Goal: Transaction & Acquisition: Purchase product/service

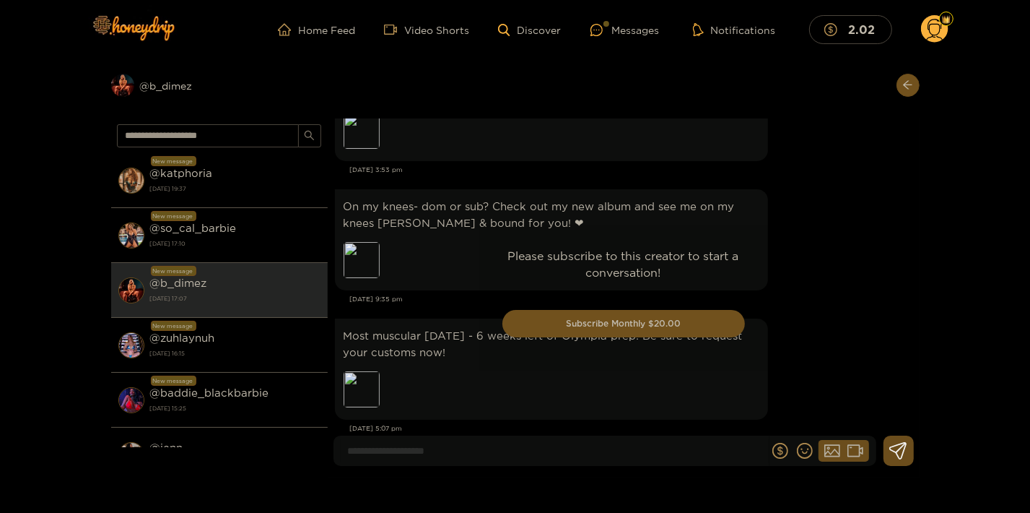
scroll to position [3106, 0]
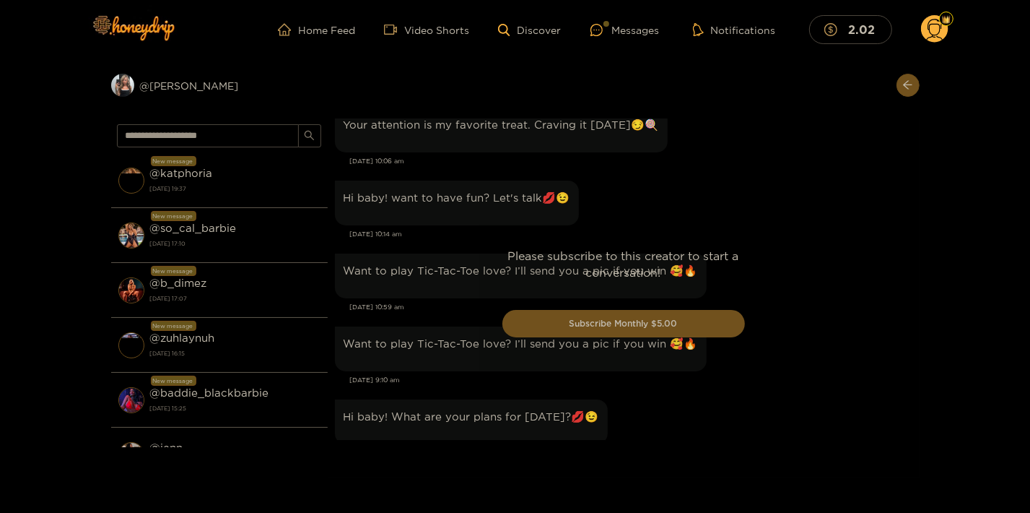
scroll to position [1547, 0]
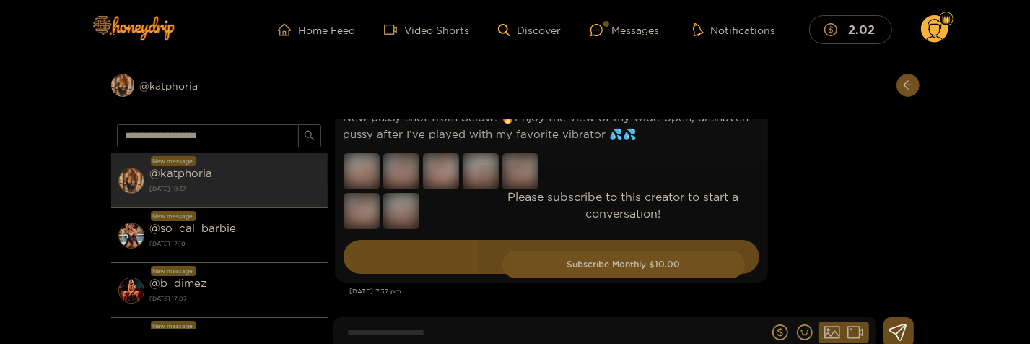
scroll to position [2330, 0]
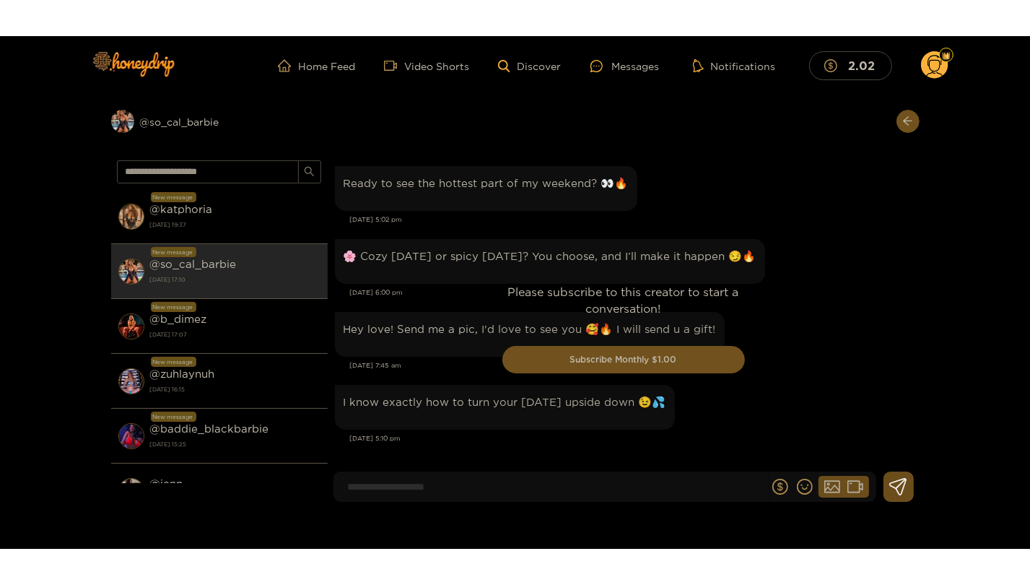
scroll to position [3208, 0]
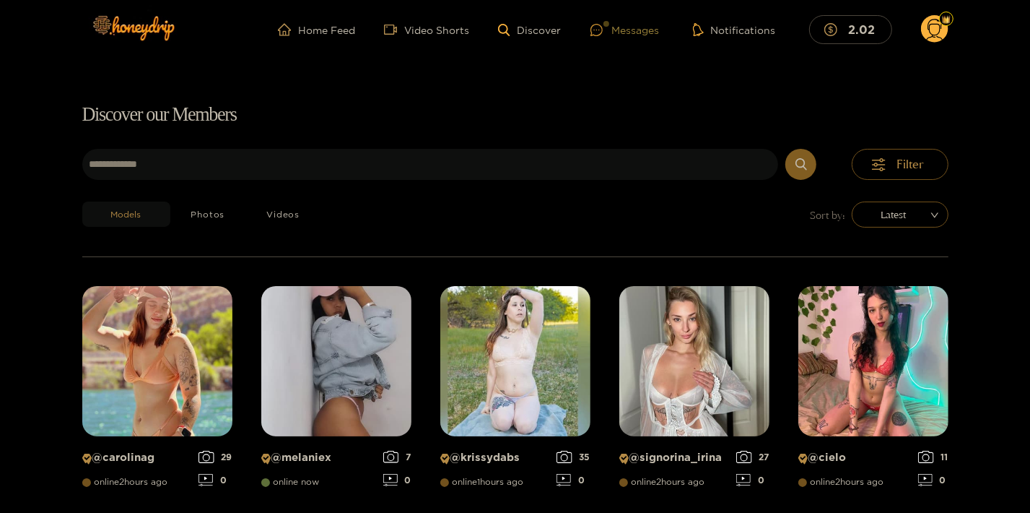
click at [648, 27] on div "Messages" at bounding box center [625, 30] width 69 height 17
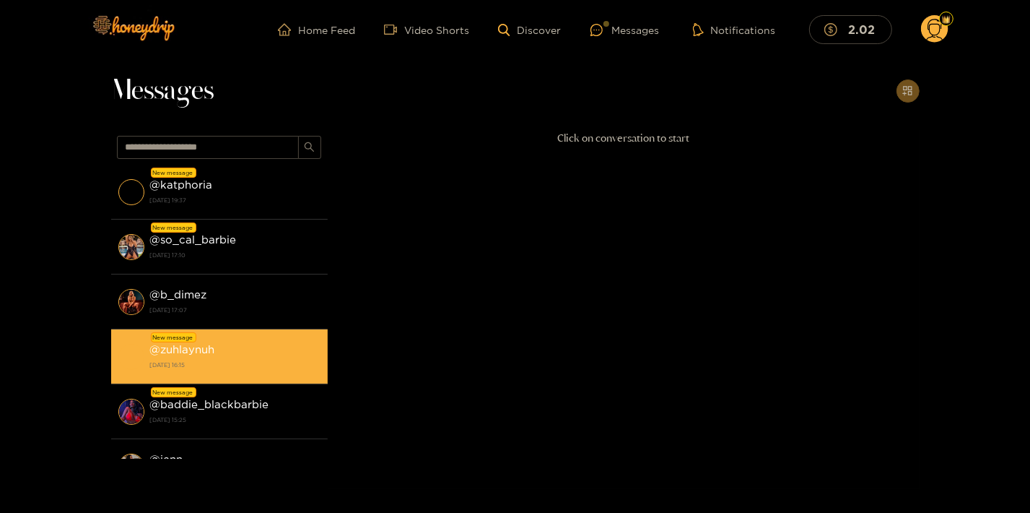
scroll to position [78, 0]
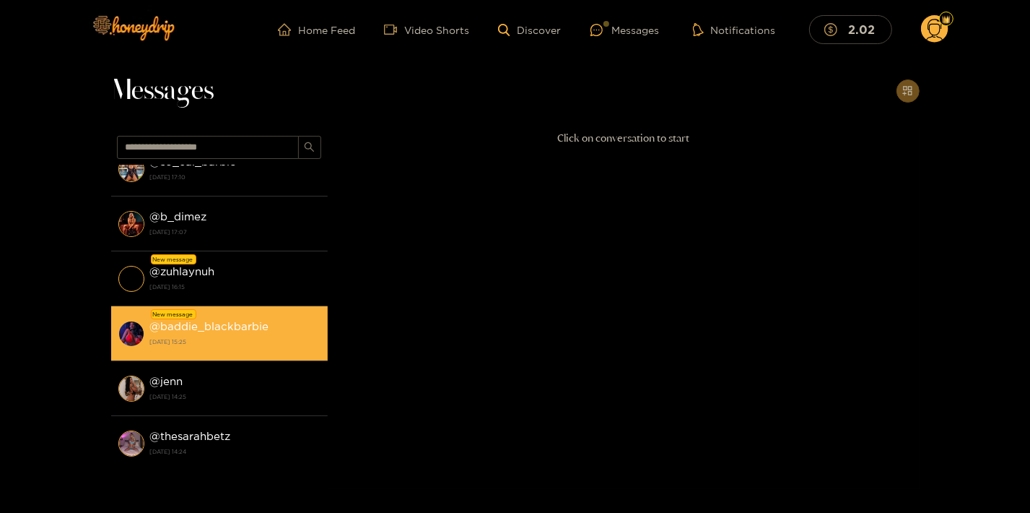
click at [255, 338] on strong "[DATE] 15:25" at bounding box center [235, 341] width 170 height 13
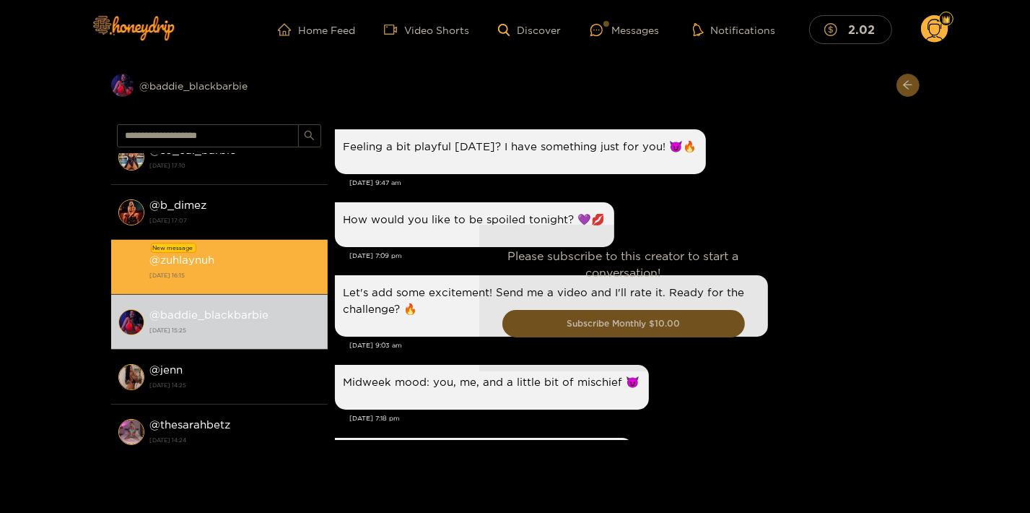
scroll to position [1614, 0]
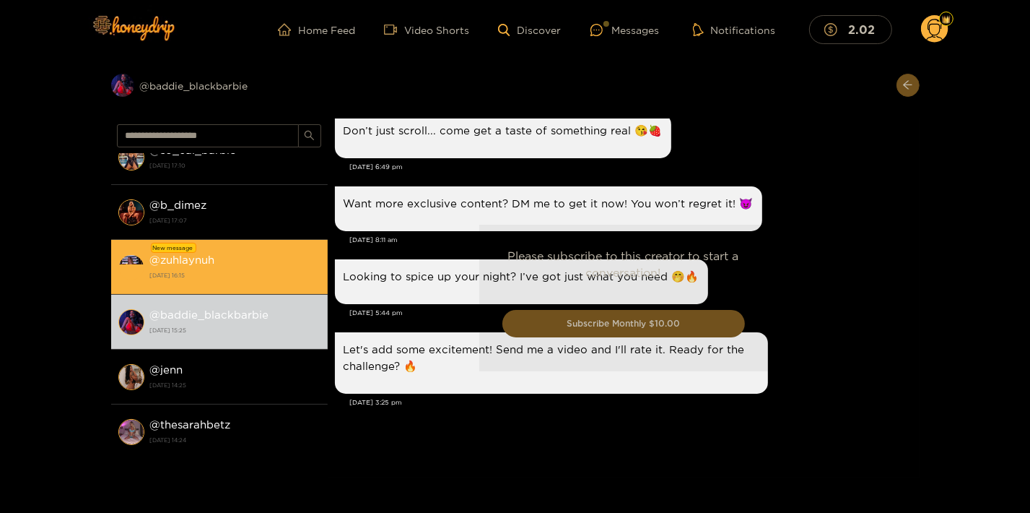
click at [222, 279] on strong "[DATE] 16:15" at bounding box center [235, 275] width 170 height 13
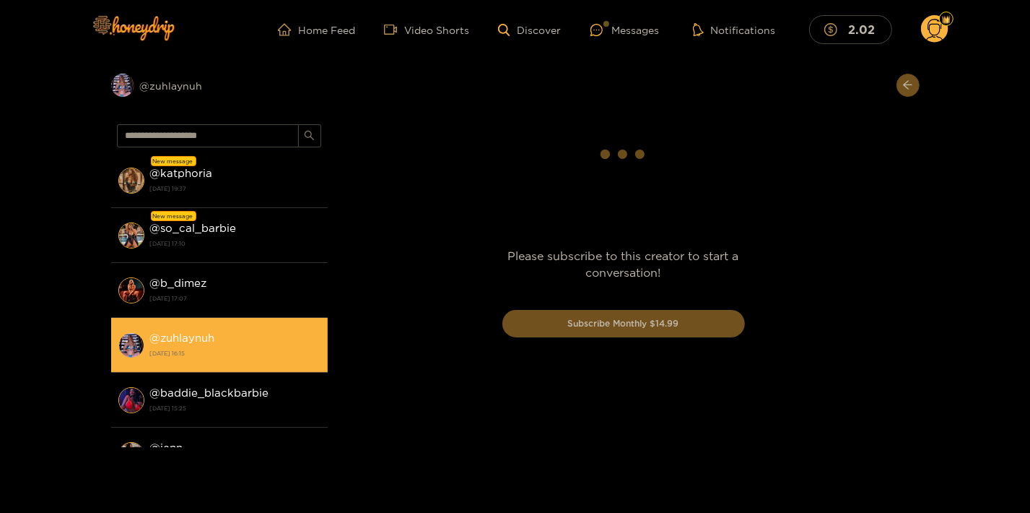
click at [237, 245] on strong "[DATE] 17:10" at bounding box center [235, 243] width 170 height 13
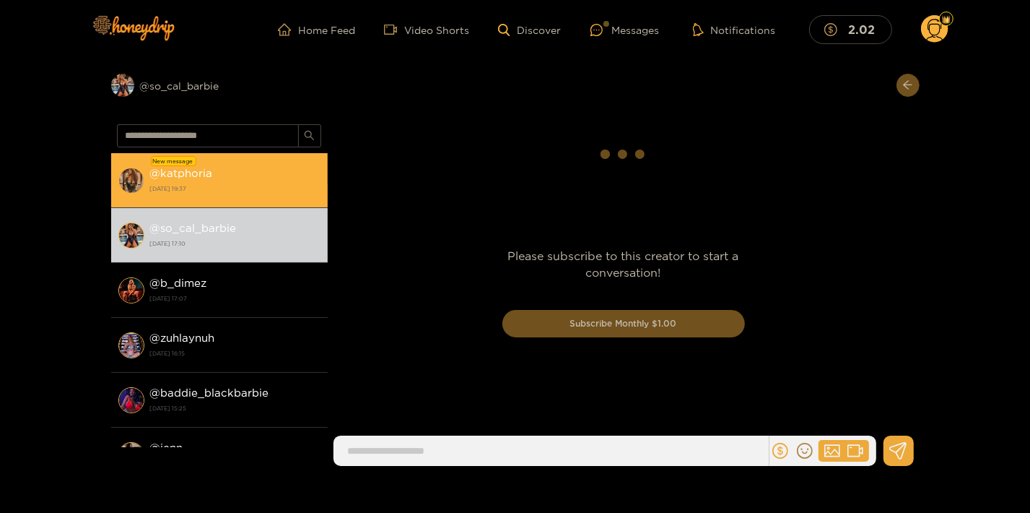
click at [216, 191] on strong "[DATE] 19:37" at bounding box center [235, 188] width 170 height 13
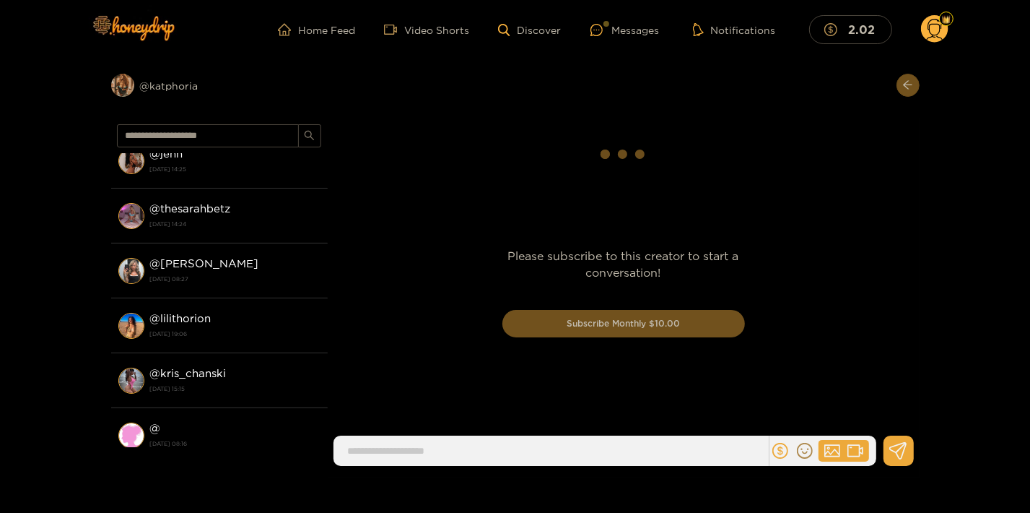
scroll to position [312, 0]
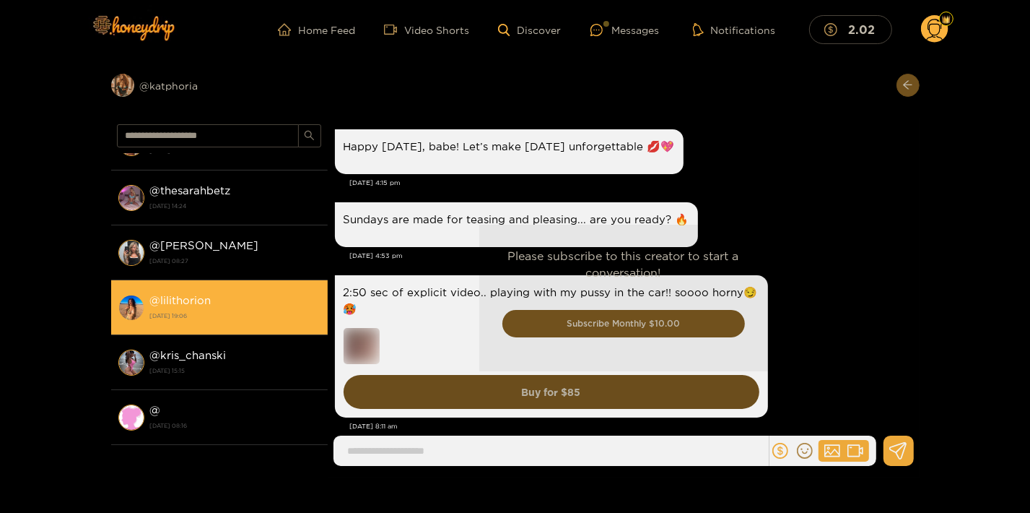
click at [261, 302] on div "@ lilithorion [DATE] 19:06" at bounding box center [235, 307] width 170 height 32
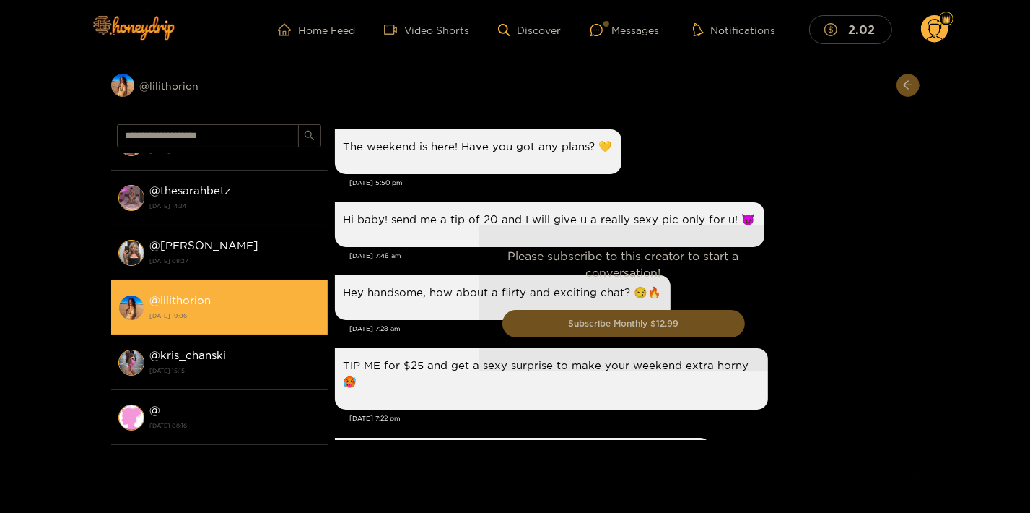
scroll to position [1680, 0]
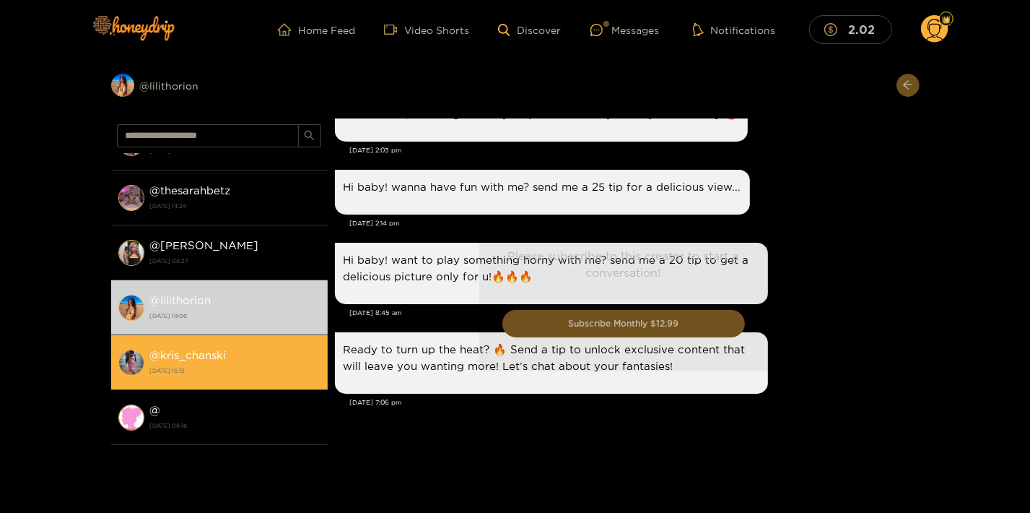
click at [238, 367] on strong "4 January 2025 15:15" at bounding box center [235, 370] width 170 height 13
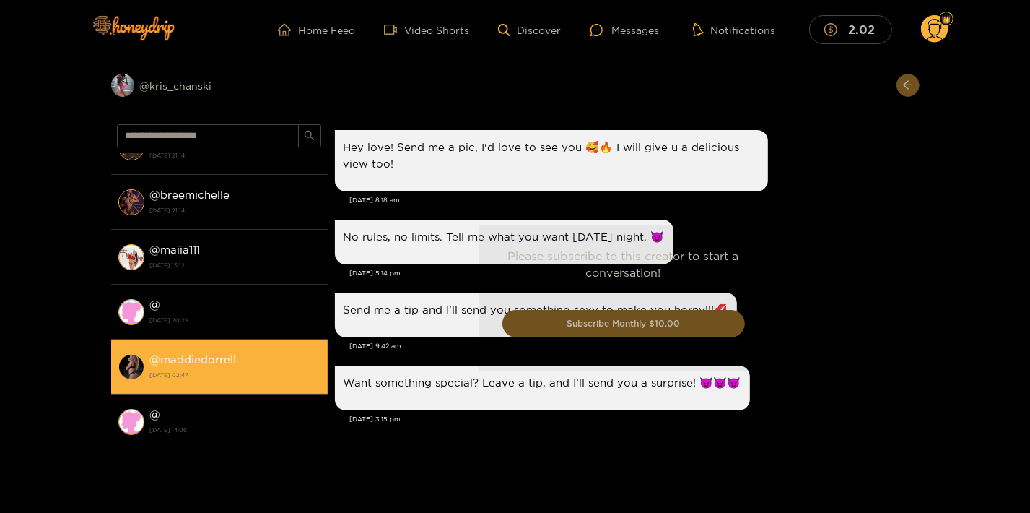
scroll to position [936, 0]
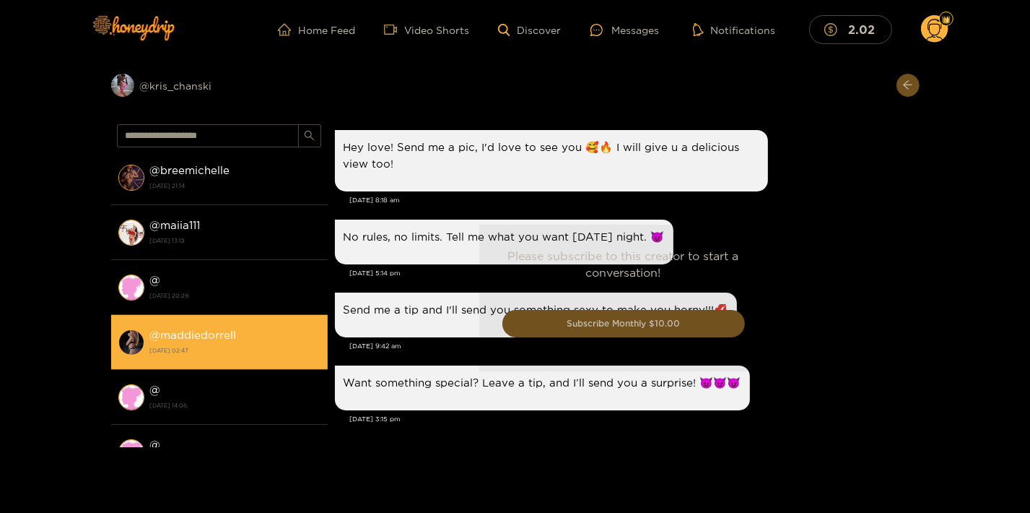
click at [251, 365] on li "@ maddiedorrell 11 October 2024 02:47" at bounding box center [219, 342] width 217 height 55
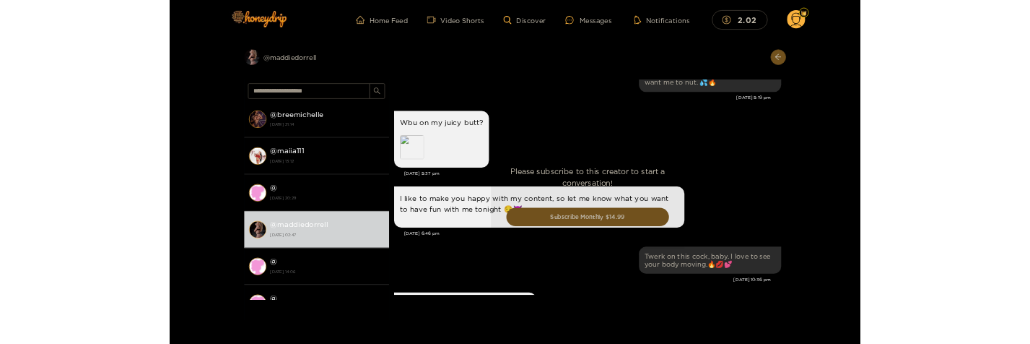
scroll to position [7129, 0]
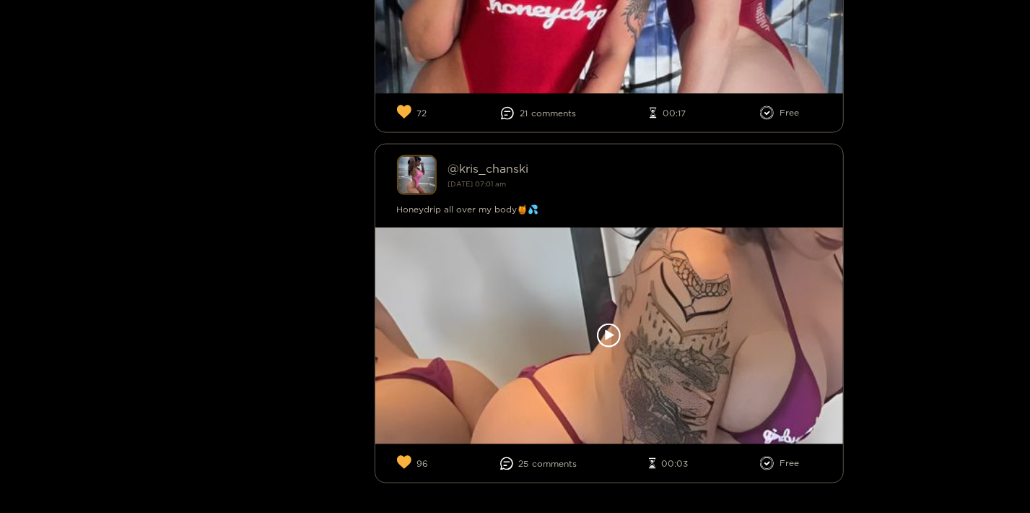
scroll to position [9930, 0]
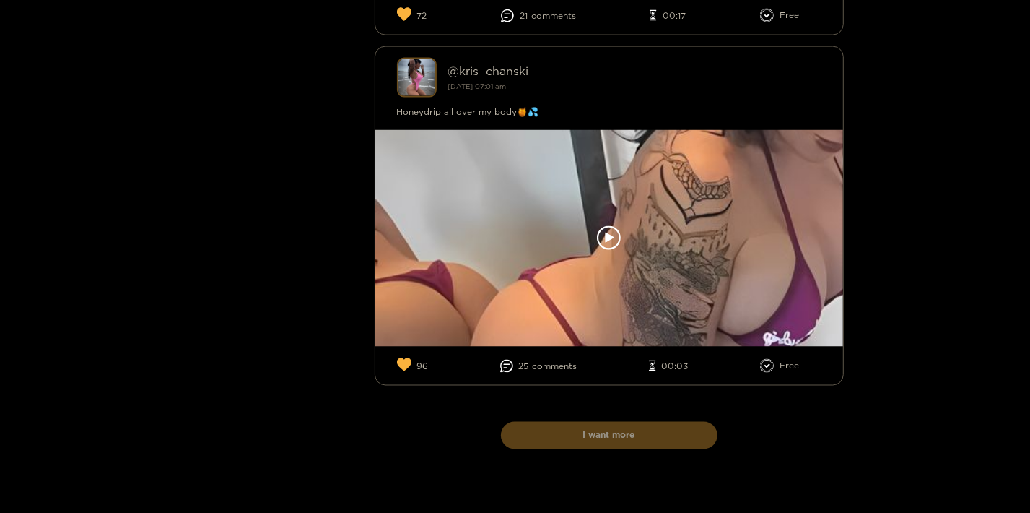
click at [640, 449] on button "I want more" at bounding box center [609, 435] width 217 height 27
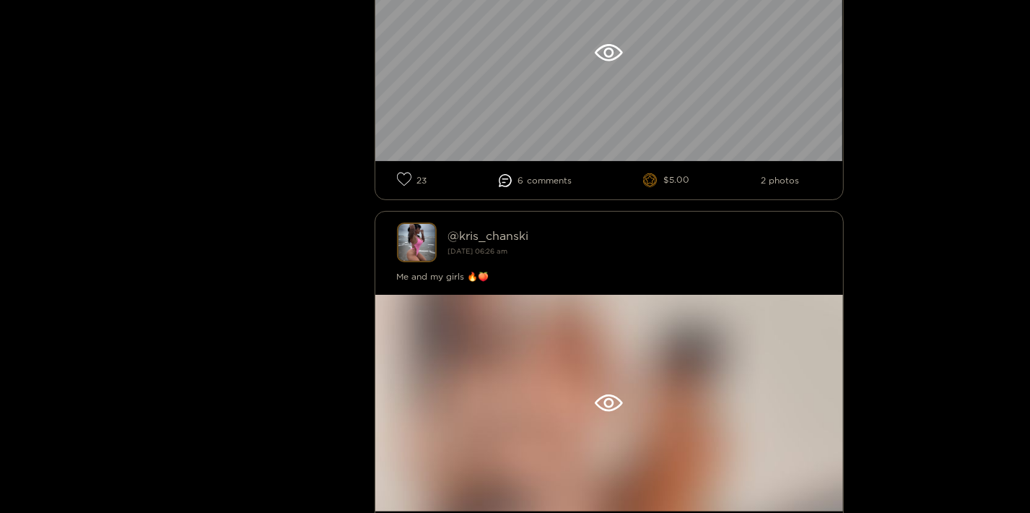
scroll to position [12737, 0]
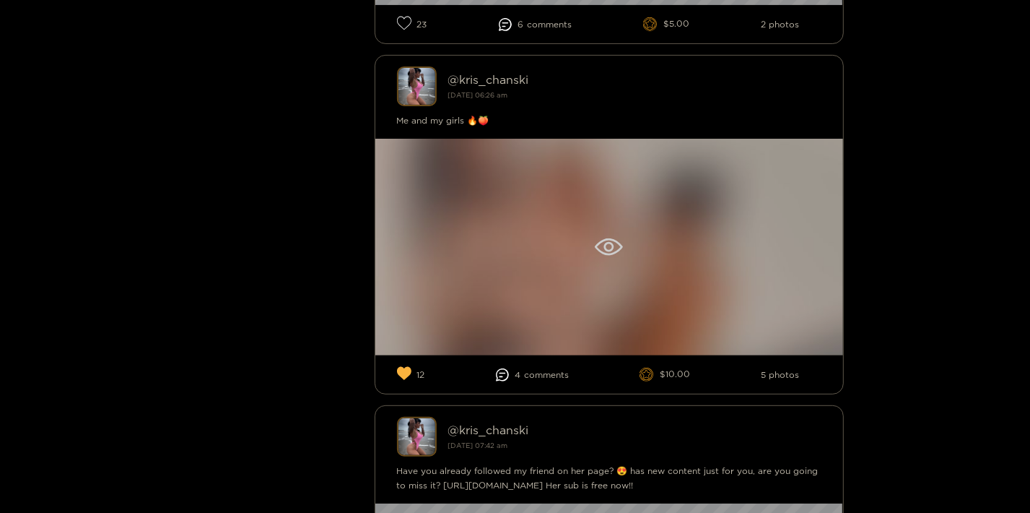
click at [755, 231] on div at bounding box center [609, 247] width 468 height 217
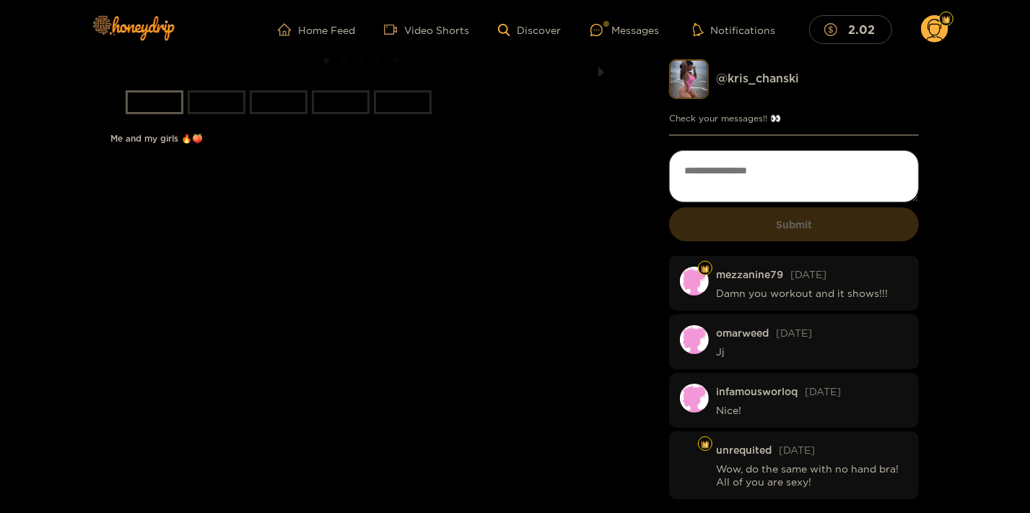
click at [604, 76] on button "next slide / item" at bounding box center [601, 67] width 20 height 17
click at [271, 114] on li "slide item 3" at bounding box center [279, 102] width 58 height 24
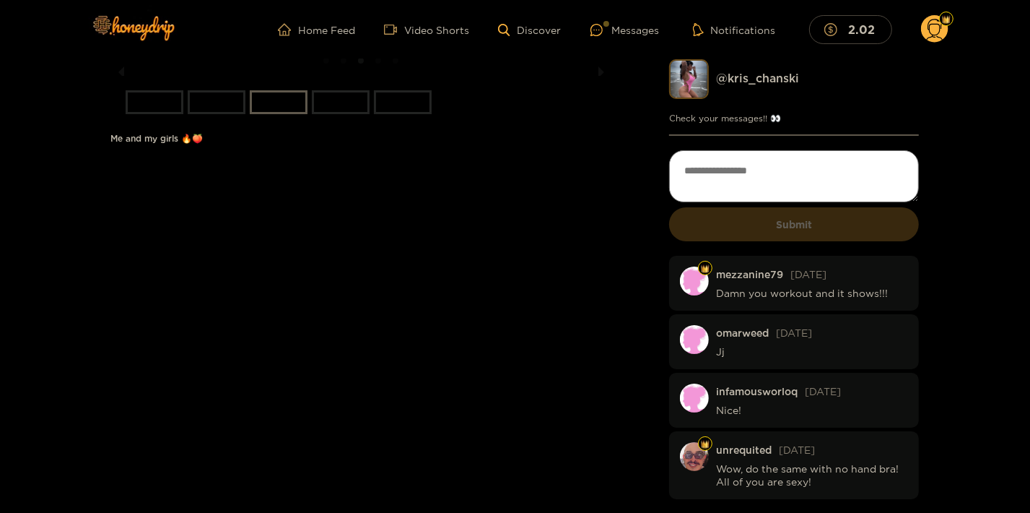
click at [416, 76] on li at bounding box center [361, 67] width 500 height 17
click at [289, 76] on li at bounding box center [361, 67] width 500 height 17
click at [214, 114] on li "slide item 2" at bounding box center [217, 102] width 58 height 24
click at [302, 114] on li "slide item 3" at bounding box center [279, 102] width 58 height 24
click at [152, 114] on li "slide item 1" at bounding box center [155, 102] width 58 height 24
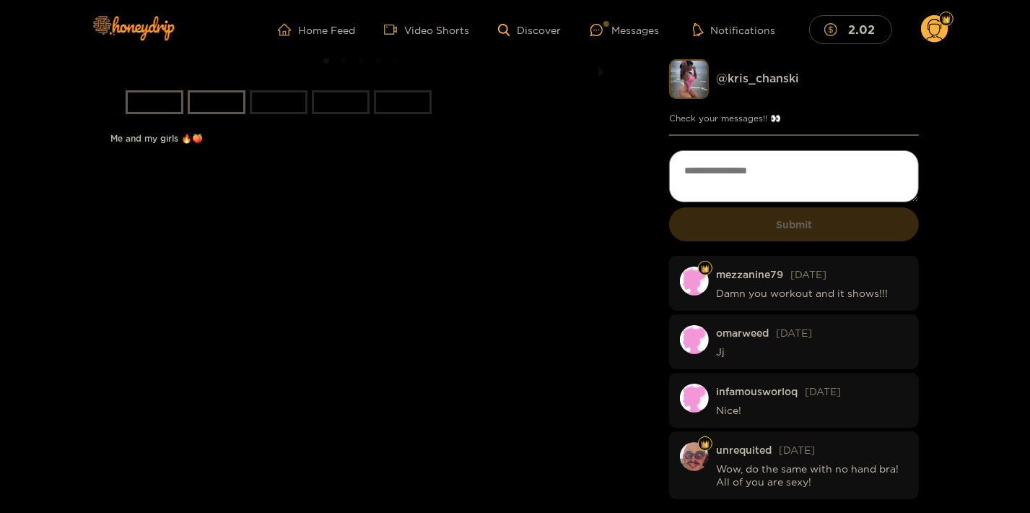
click at [201, 114] on li "slide item 2" at bounding box center [217, 102] width 58 height 24
click at [340, 114] on li "slide item 4" at bounding box center [341, 102] width 58 height 24
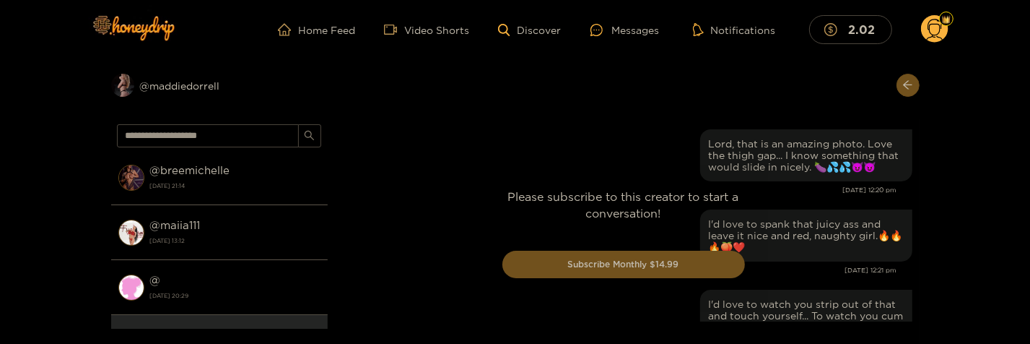
scroll to position [7129, 0]
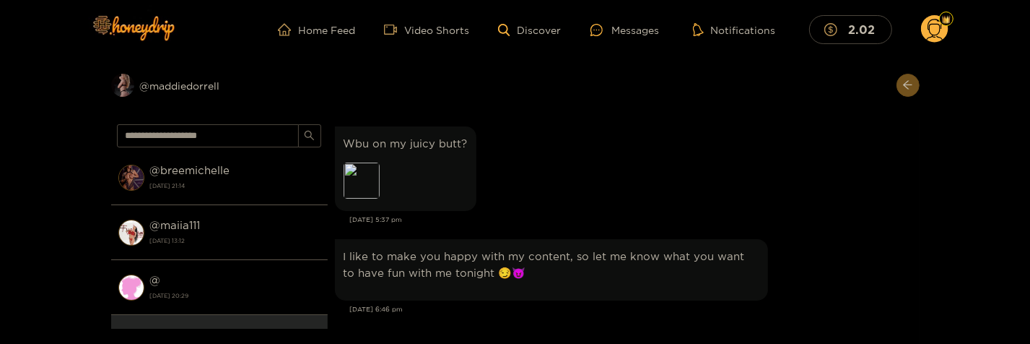
click at [365, 167] on div at bounding box center [624, 238] width 592 height 240
click at [541, 173] on div at bounding box center [624, 238] width 592 height 240
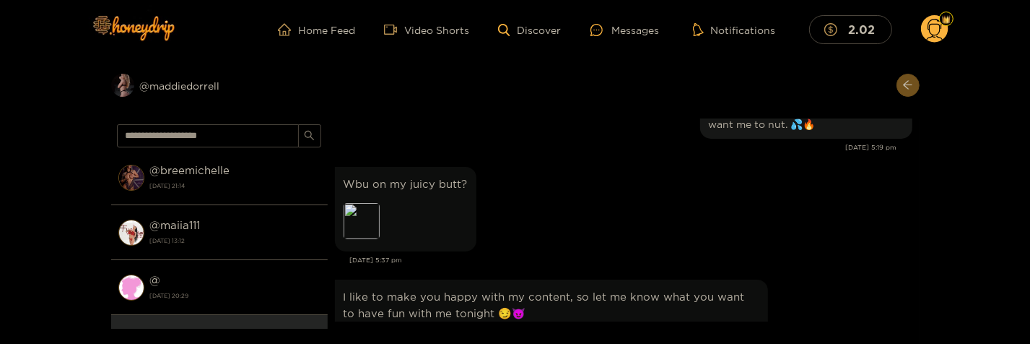
scroll to position [7079, 0]
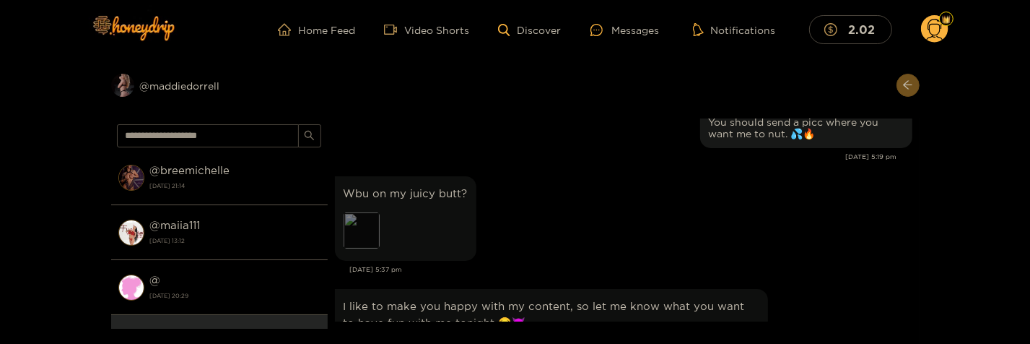
click at [363, 215] on div "Preview" at bounding box center [362, 230] width 36 height 36
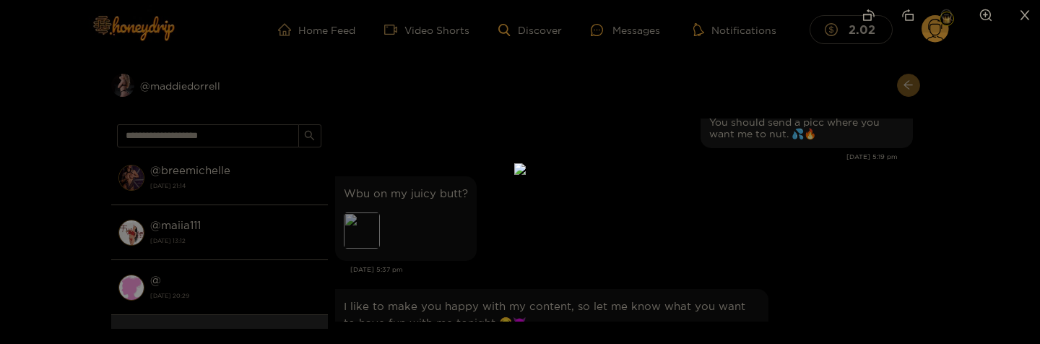
click at [872, 12] on icon "rotate-left" at bounding box center [868, 15] width 13 height 13
drag, startPoint x: 697, startPoint y: 179, endPoint x: 640, endPoint y: 236, distance: 80.1
click at [476, 236] on img at bounding box center [464, 225] width 23 height 23
drag, startPoint x: 733, startPoint y: 162, endPoint x: 606, endPoint y: 262, distance: 162.0
click at [457, 262] on img at bounding box center [434, 256] width 46 height 46
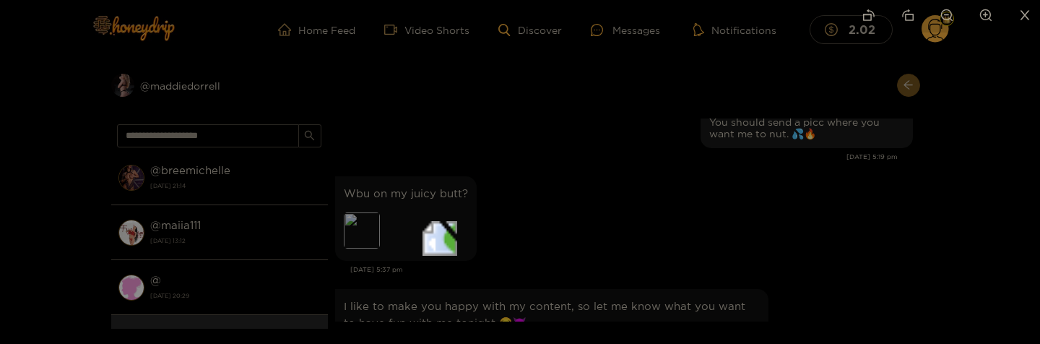
drag, startPoint x: 714, startPoint y: 153, endPoint x: 636, endPoint y: 221, distance: 103.4
click at [457, 222] on img at bounding box center [439, 238] width 35 height 35
drag, startPoint x: 1027, startPoint y: 12, endPoint x: 1019, endPoint y: 8, distance: 8.7
click at [1024, 10] on icon "close" at bounding box center [1024, 15] width 13 height 13
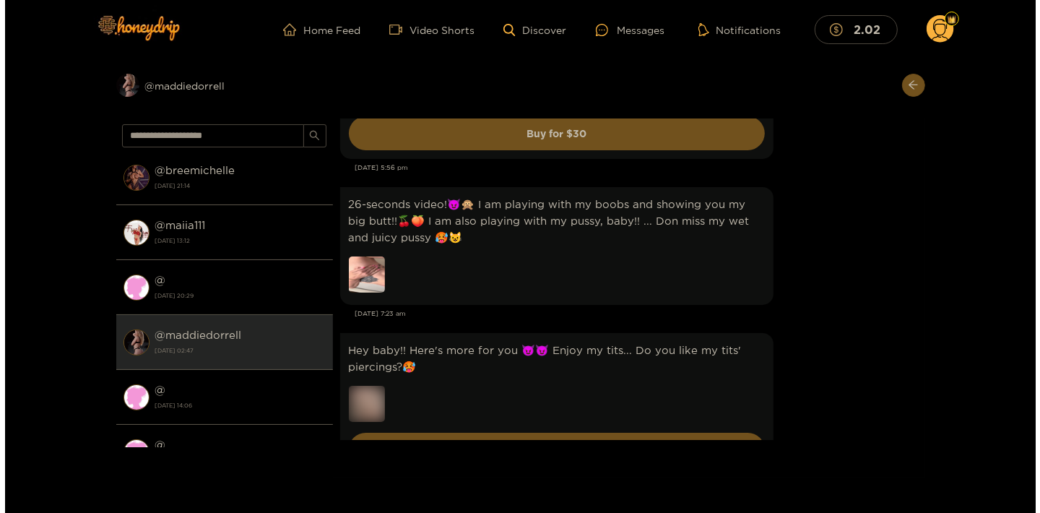
scroll to position [8327, 0]
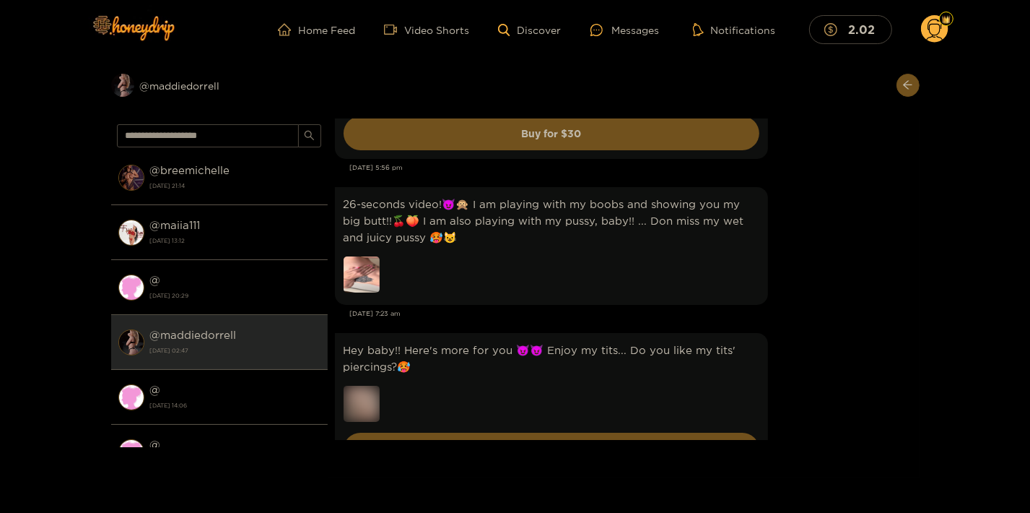
click at [352, 256] on img at bounding box center [362, 274] width 36 height 36
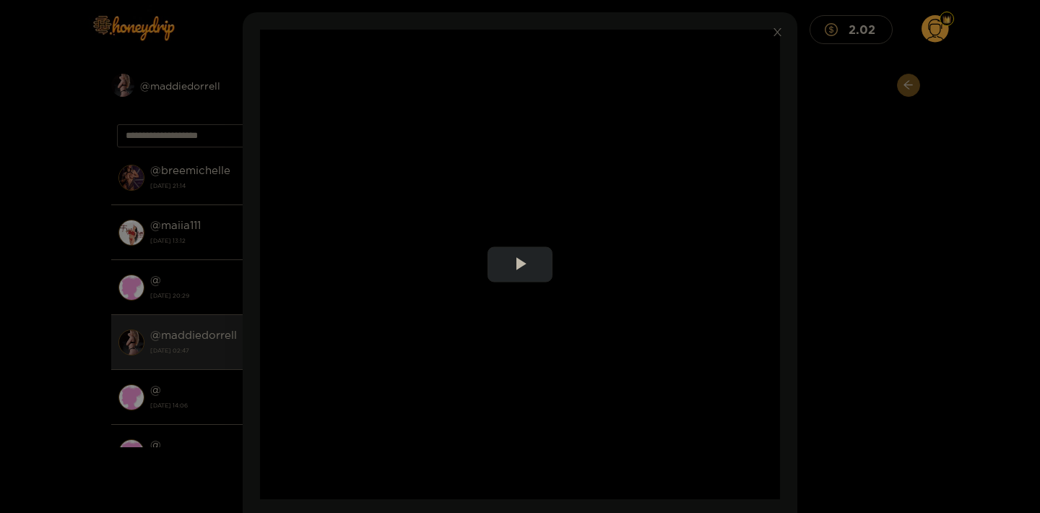
scroll to position [78, 0]
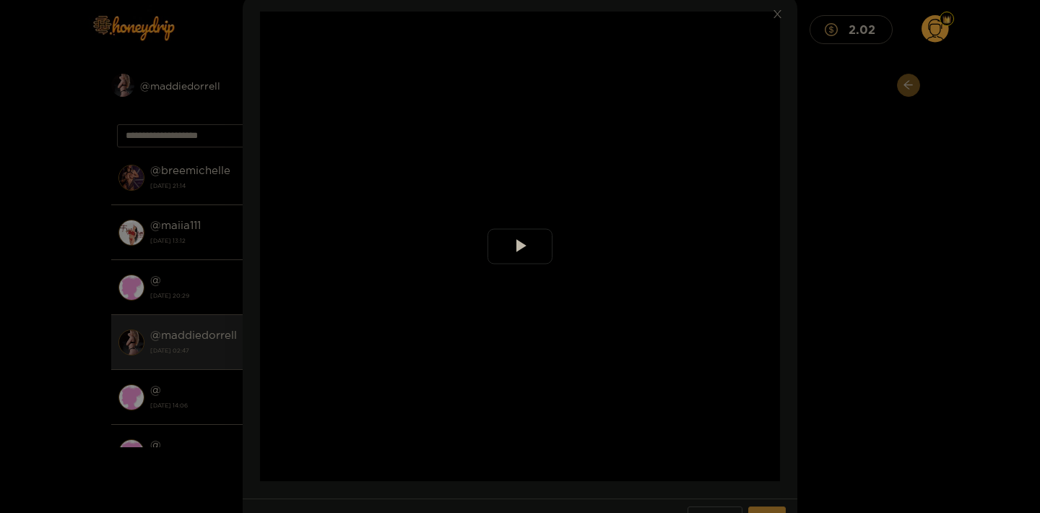
click at [520, 246] on span "Video Player" at bounding box center [520, 246] width 0 height 0
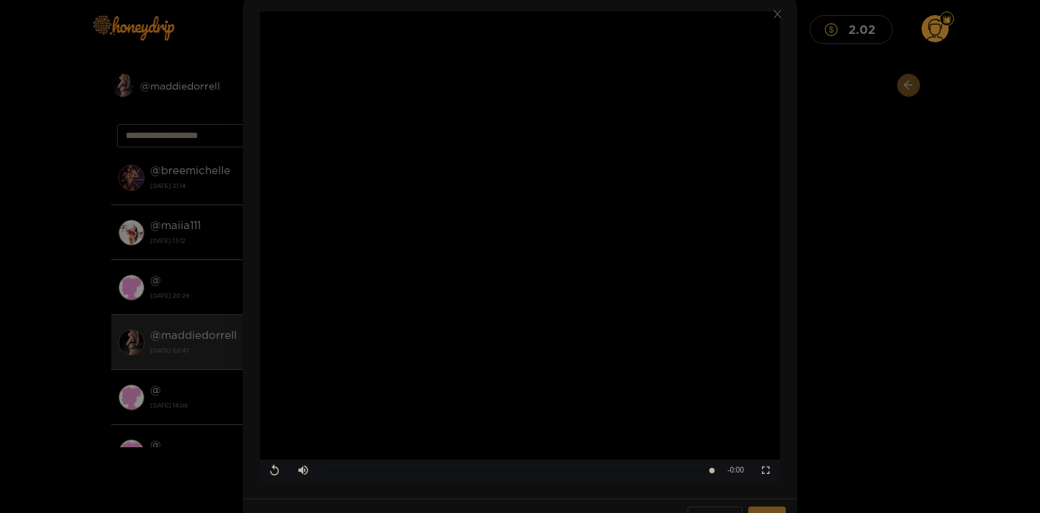
click at [879, 246] on div "**********" at bounding box center [520, 256] width 1040 height 513
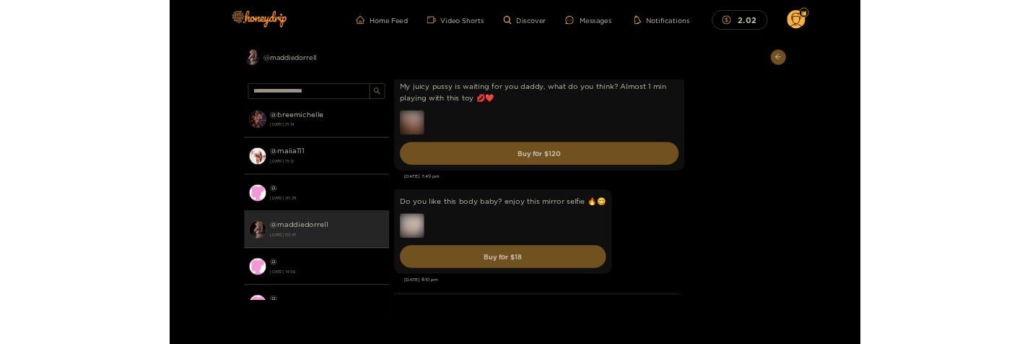
scroll to position [9106, 0]
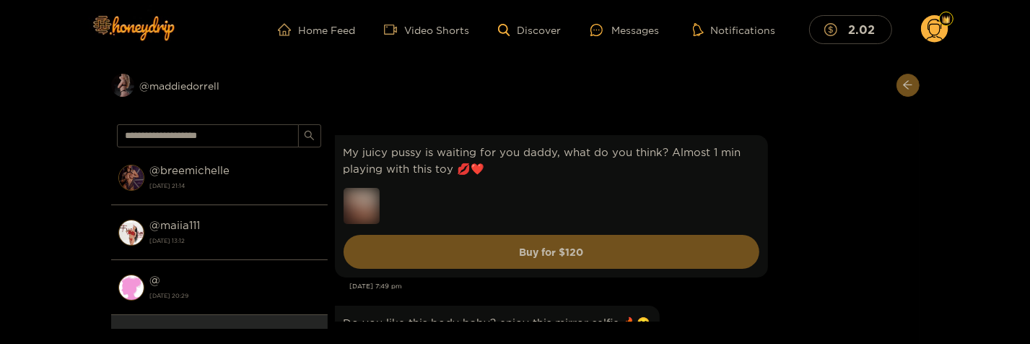
click at [877, 240] on div "My juicy pussy is waiting for you daddy, what do you think? Almost 1 min playin…" at bounding box center [624, 205] width 578 height 149
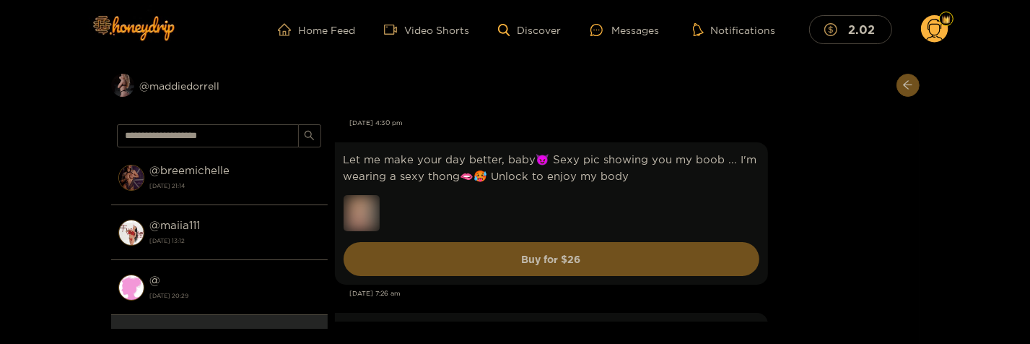
scroll to position [11991, 0]
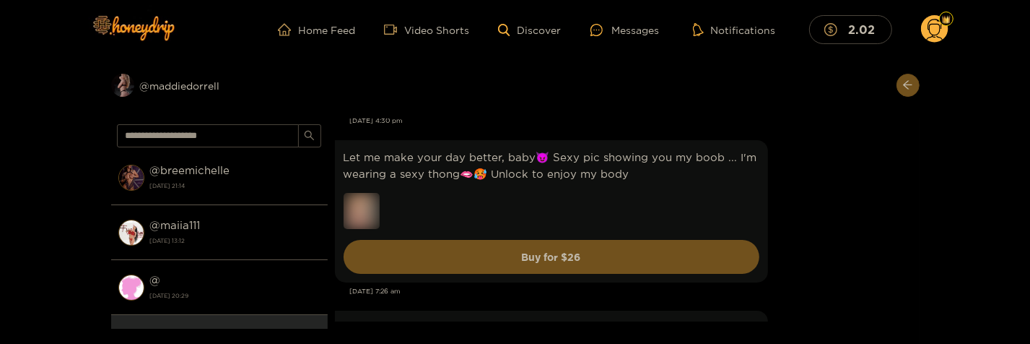
click at [792, 208] on div "Let me make your day better, baby😈 Sexy pic showing you my boob ... I'm wearing…" at bounding box center [624, 210] width 578 height 149
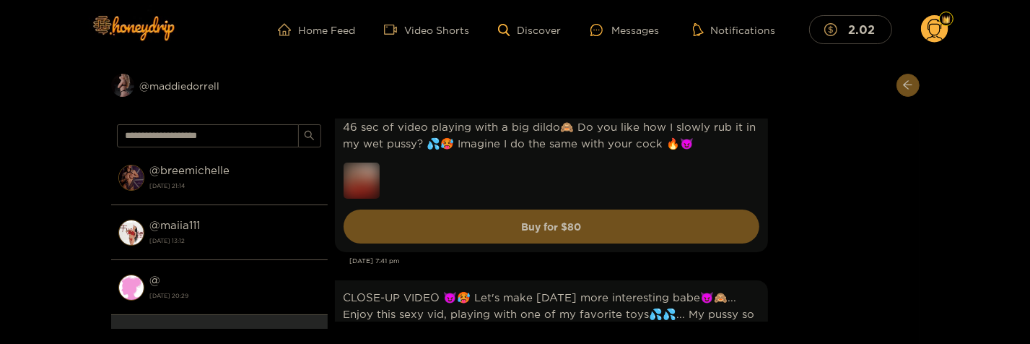
scroll to position [23999, 0]
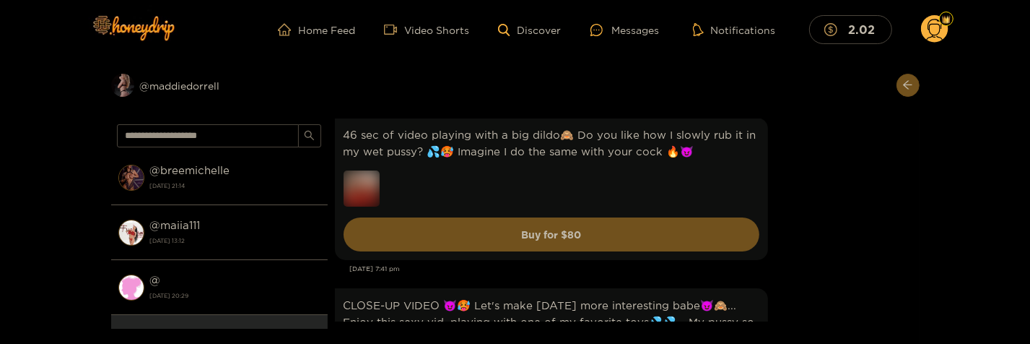
click at [835, 194] on div "46 sec of video playing with a big dildo🙈 Do you like how I slowly rub it in my…" at bounding box center [624, 188] width 578 height 149
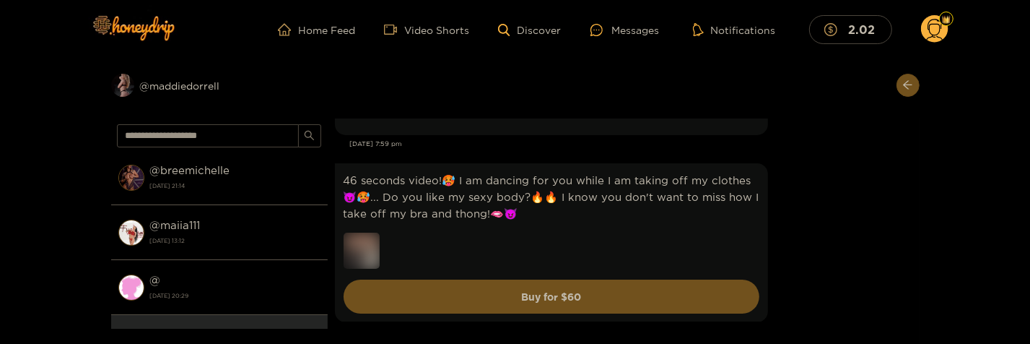
scroll to position [24778, 0]
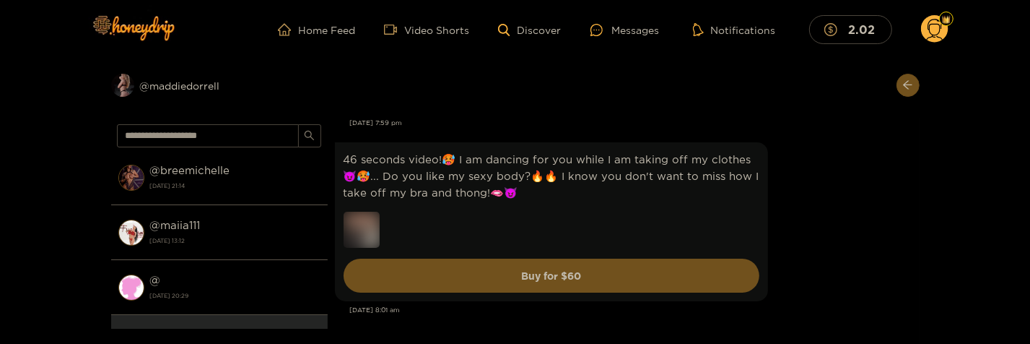
click at [839, 180] on div "46 seconds video!🥵 I am dancing for you while I am taking off my clothes😈🥵... D…" at bounding box center [624, 222] width 578 height 166
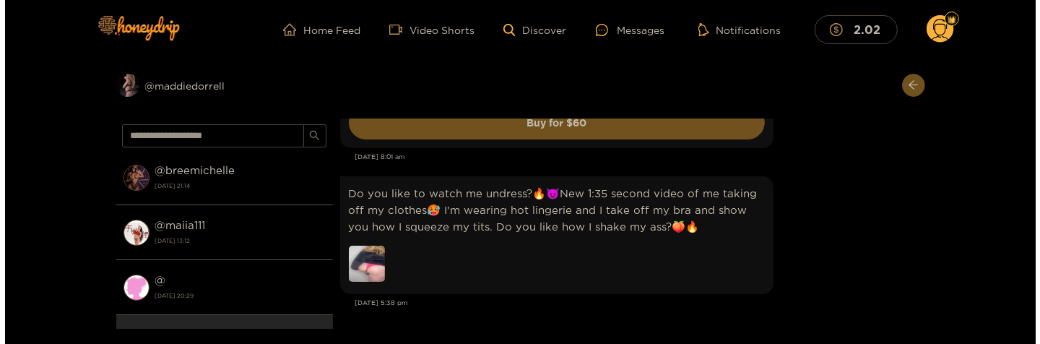
scroll to position [24934, 0]
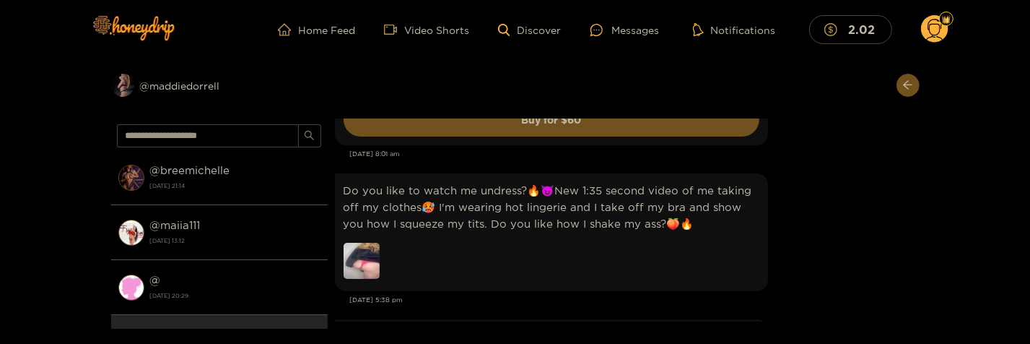
click at [365, 243] on img at bounding box center [362, 261] width 36 height 36
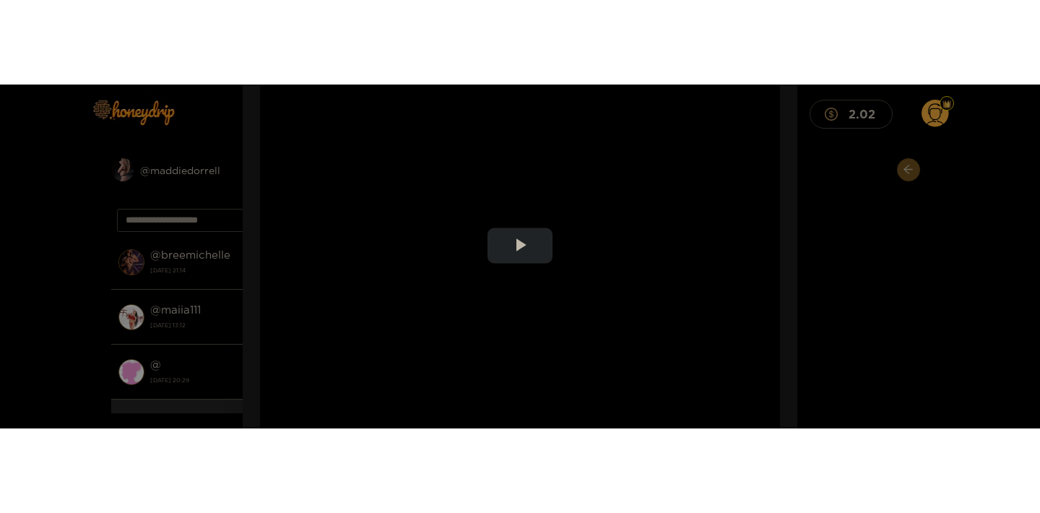
scroll to position [234, 0]
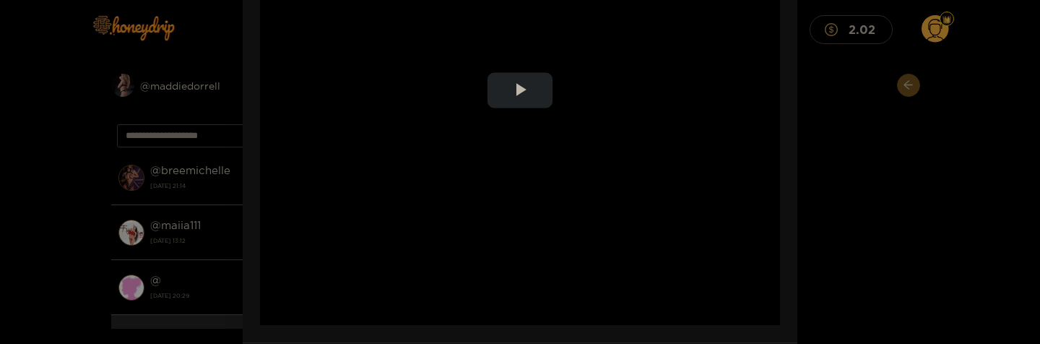
click at [572, 170] on video "Video Player" at bounding box center [520, 90] width 520 height 469
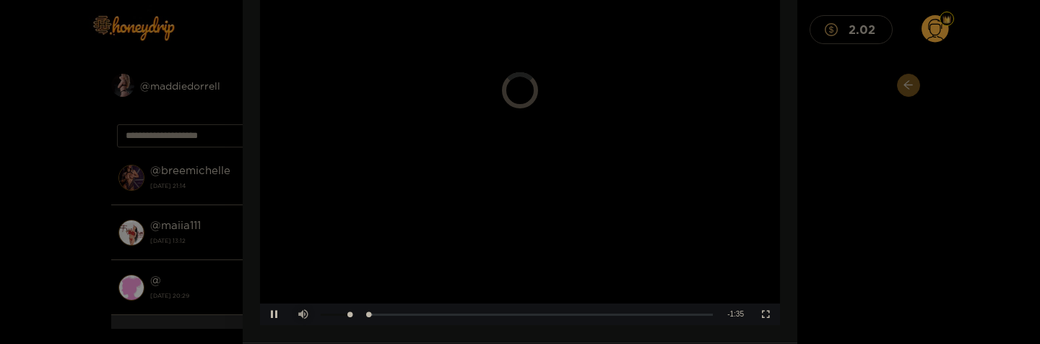
click at [303, 314] on span "Video Player" at bounding box center [303, 314] width 0 height 0
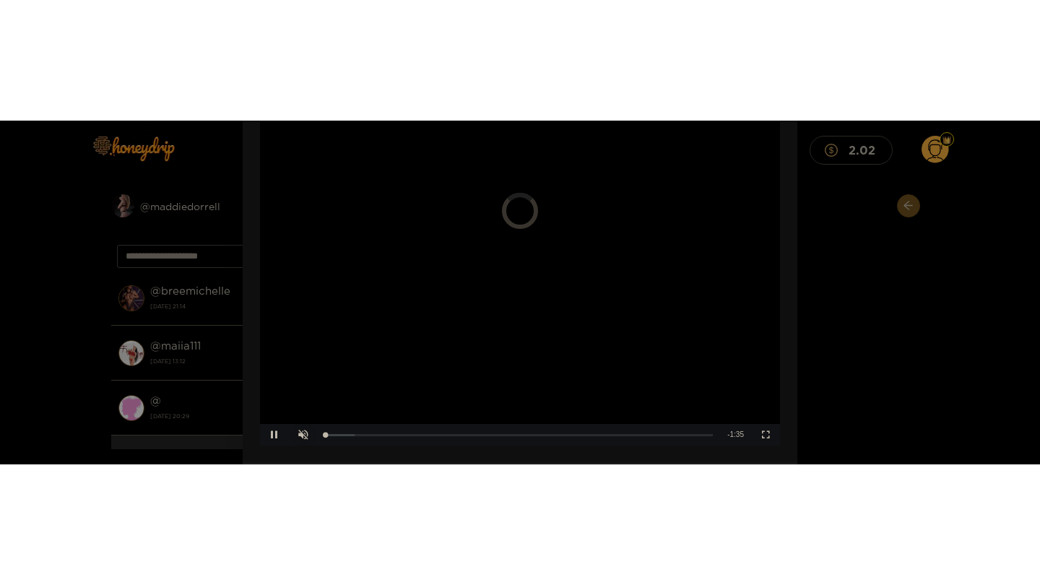
scroll to position [119, 0]
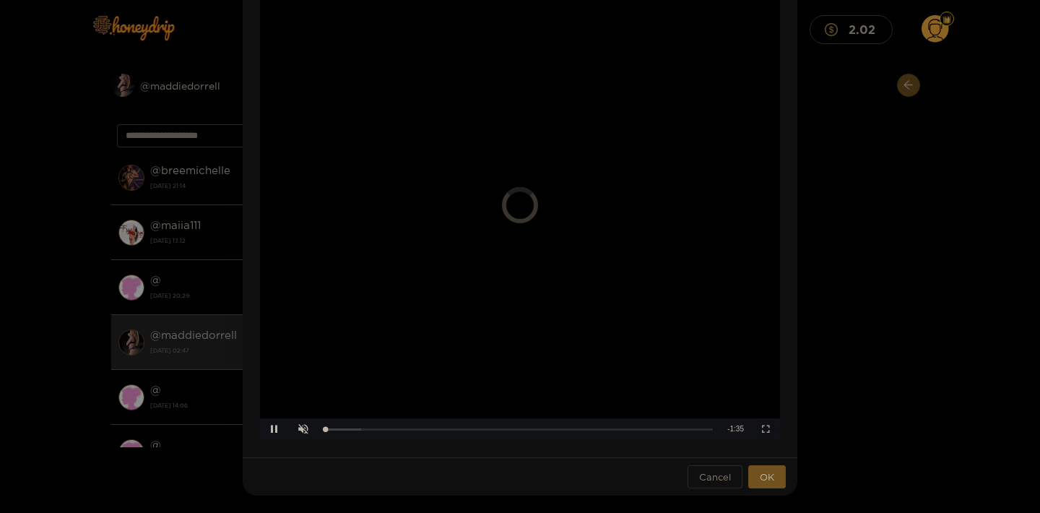
click at [765, 343] on span "Video Player" at bounding box center [765, 429] width 0 height 0
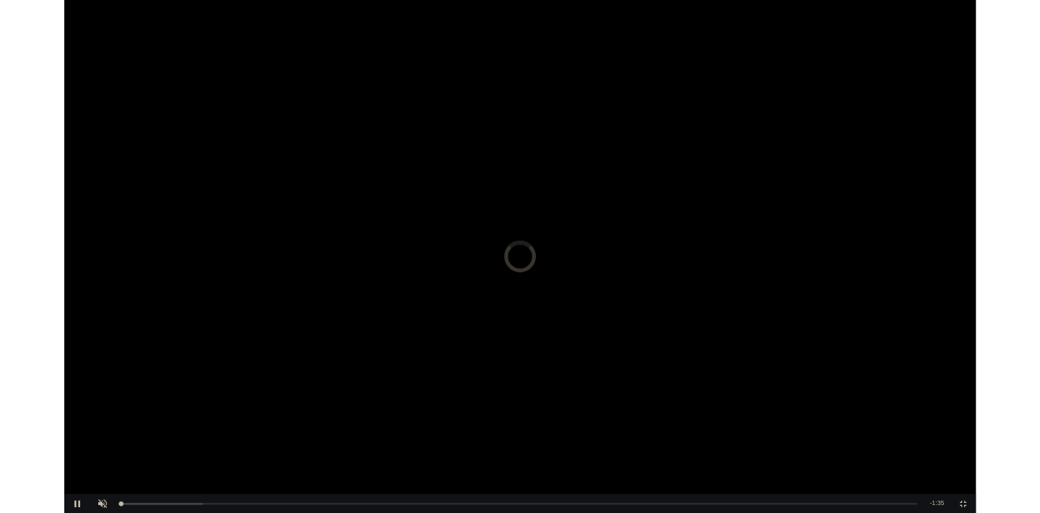
scroll to position [24996, 0]
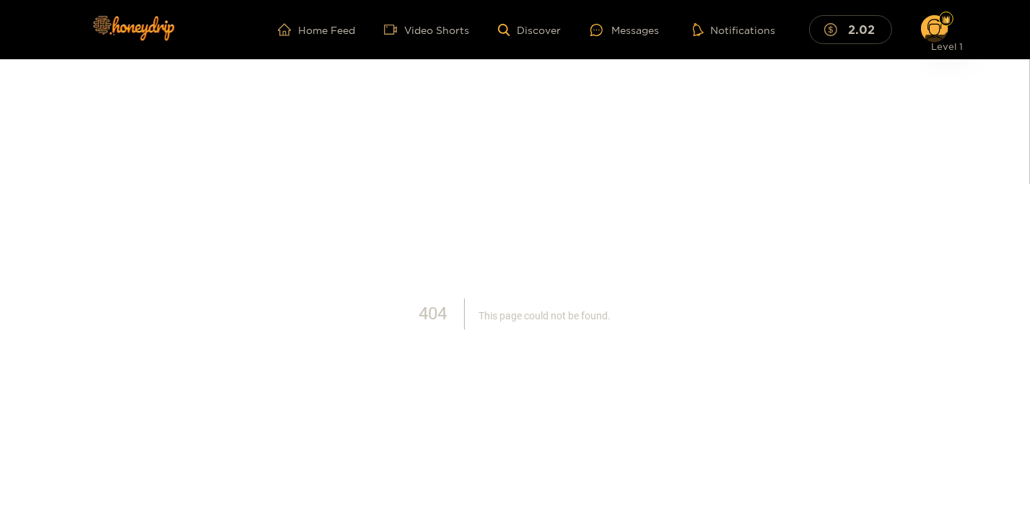
click at [946, 22] on img at bounding box center [946, 19] width 9 height 9
click at [936, 30] on circle at bounding box center [934, 28] width 27 height 27
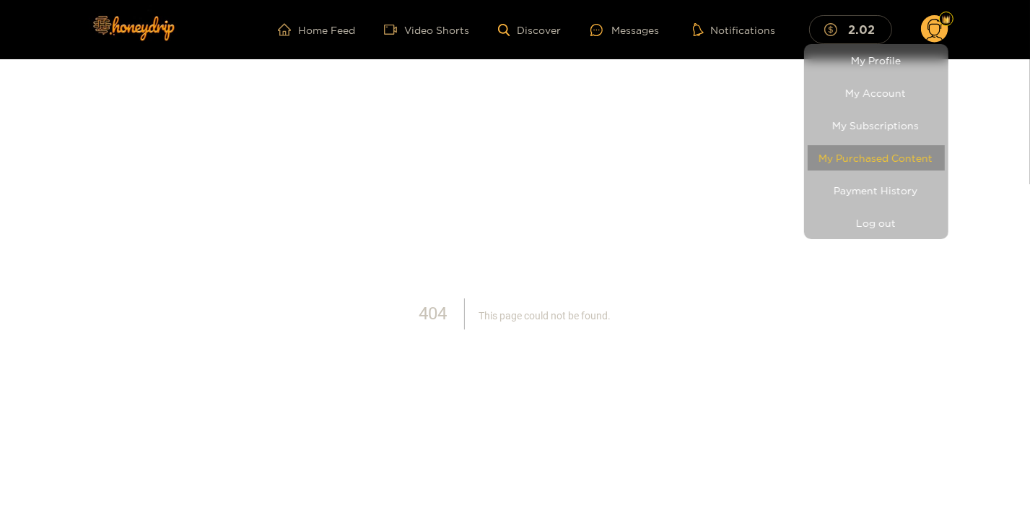
click at [869, 152] on link "My Purchased Content" at bounding box center [876, 157] width 137 height 25
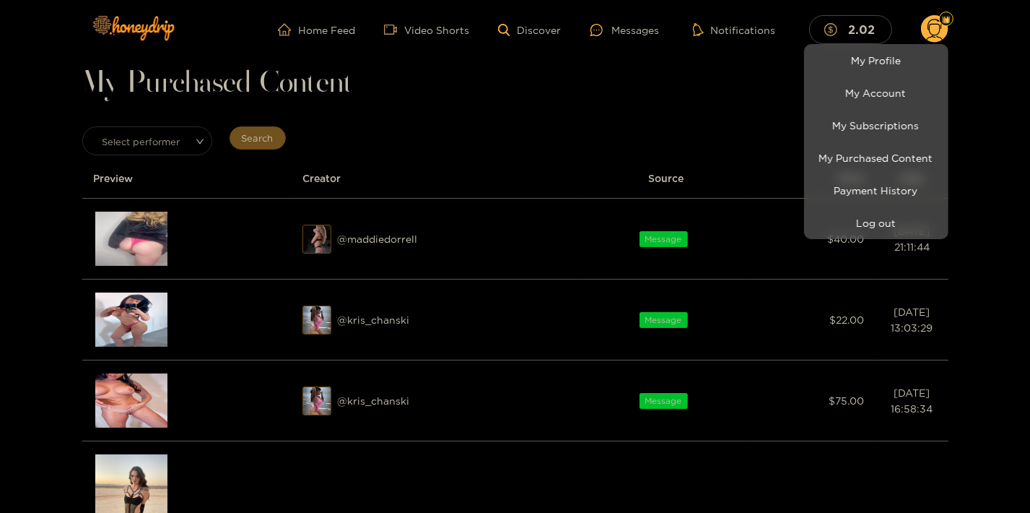
click at [136, 343] on div at bounding box center [515, 256] width 1030 height 513
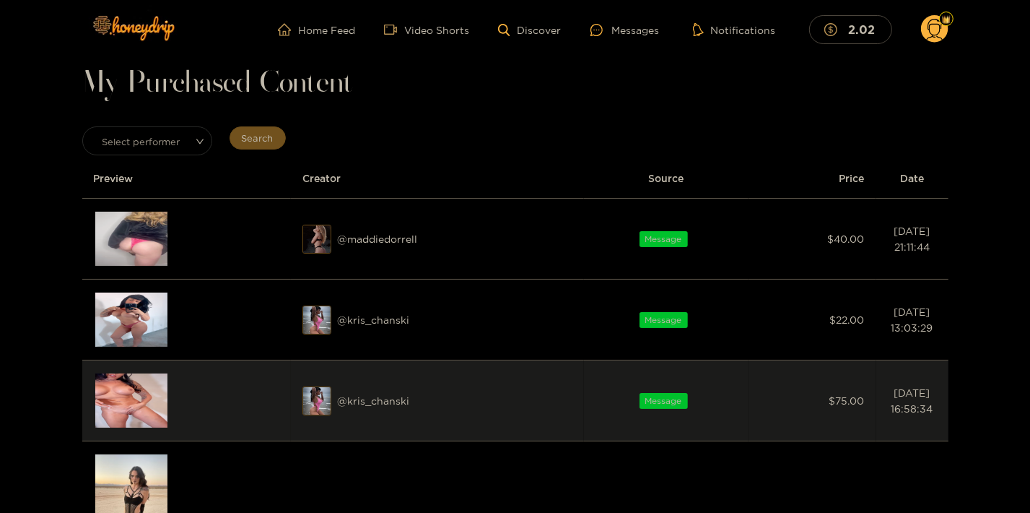
click at [125, 343] on img at bounding box center [131, 400] width 72 height 54
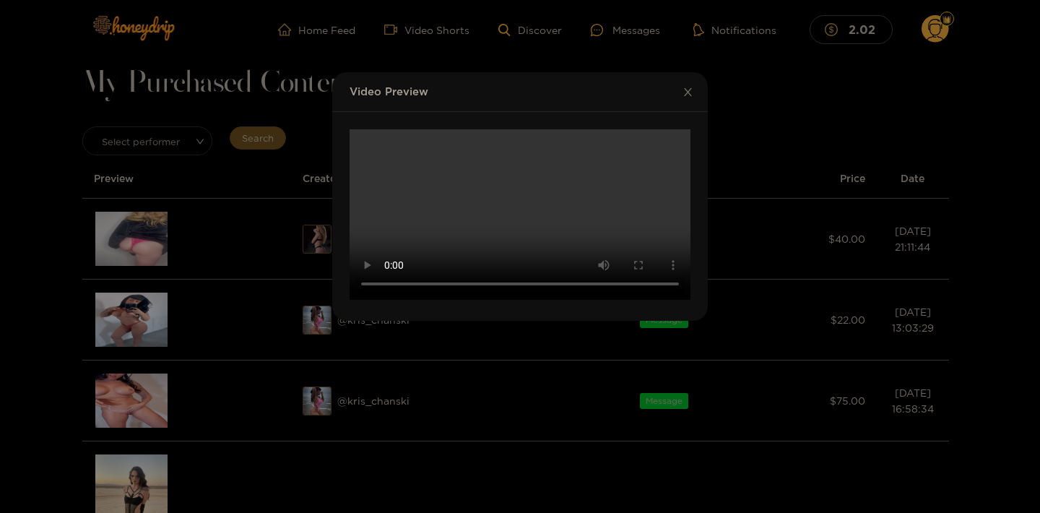
click at [675, 99] on span "Close" at bounding box center [687, 92] width 40 height 40
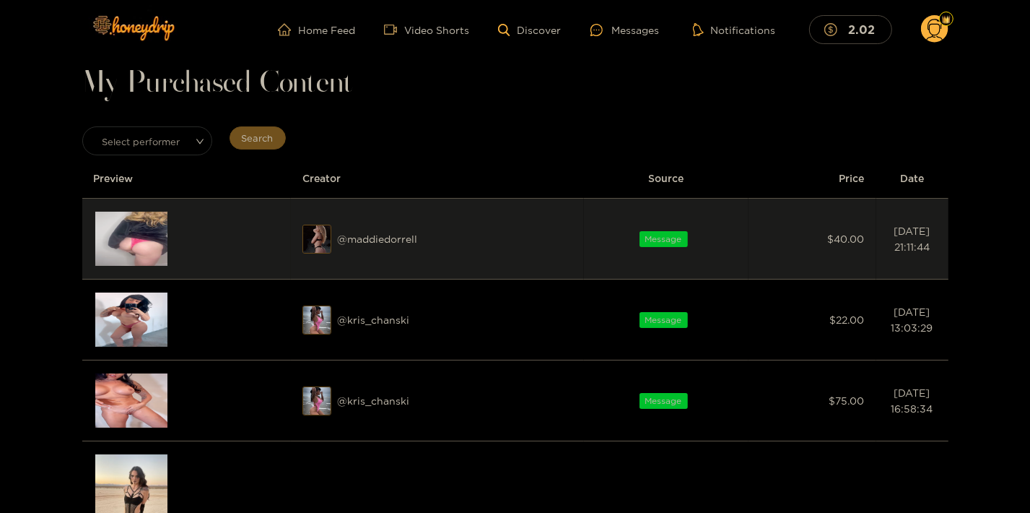
click at [116, 246] on img at bounding box center [131, 239] width 72 height 54
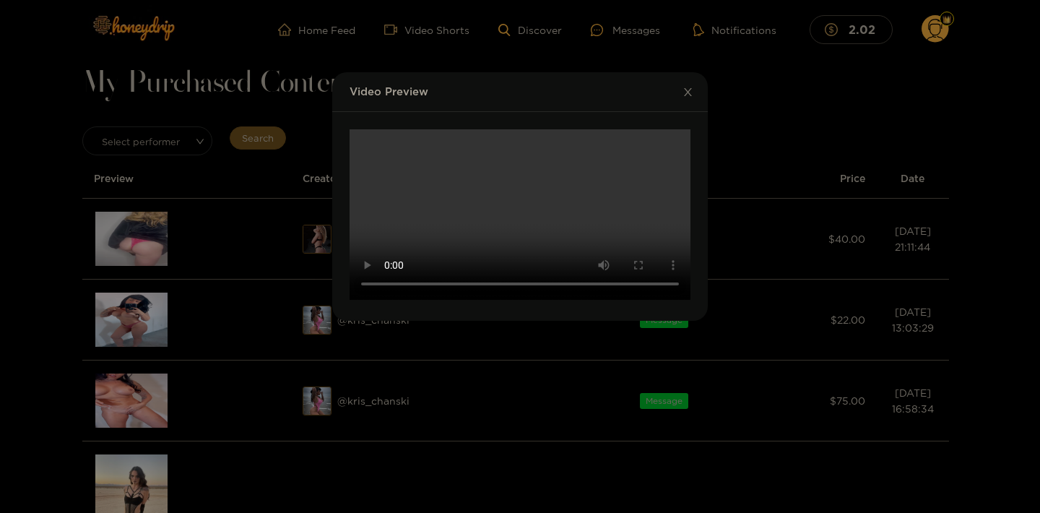
click at [684, 90] on icon "close" at bounding box center [687, 92] width 11 height 11
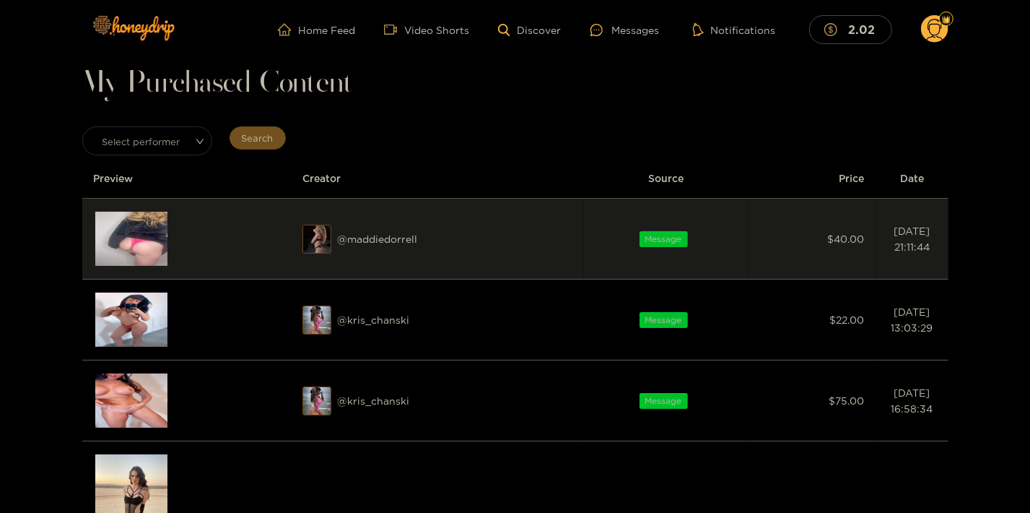
click at [164, 230] on img at bounding box center [131, 239] width 72 height 54
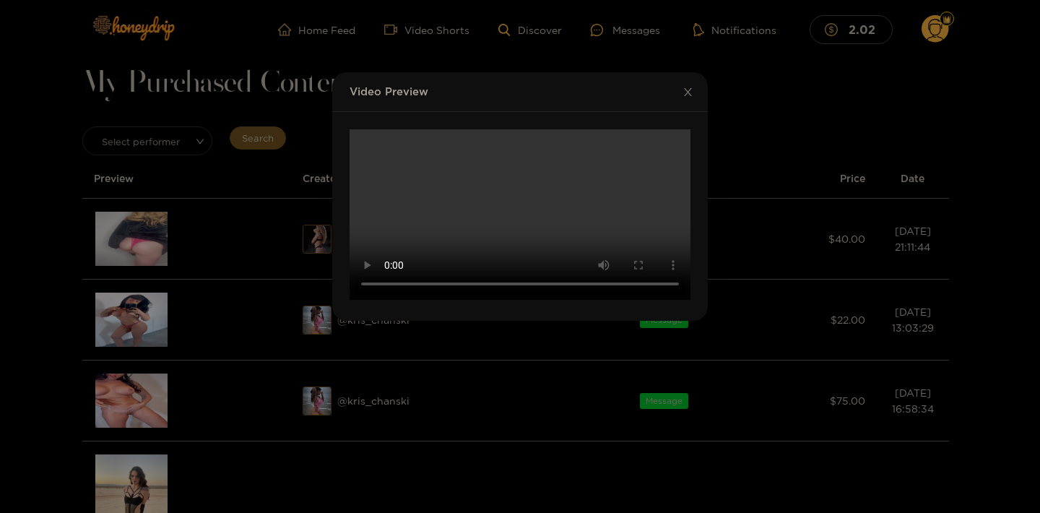
click at [687, 89] on icon "close" at bounding box center [687, 92] width 11 height 11
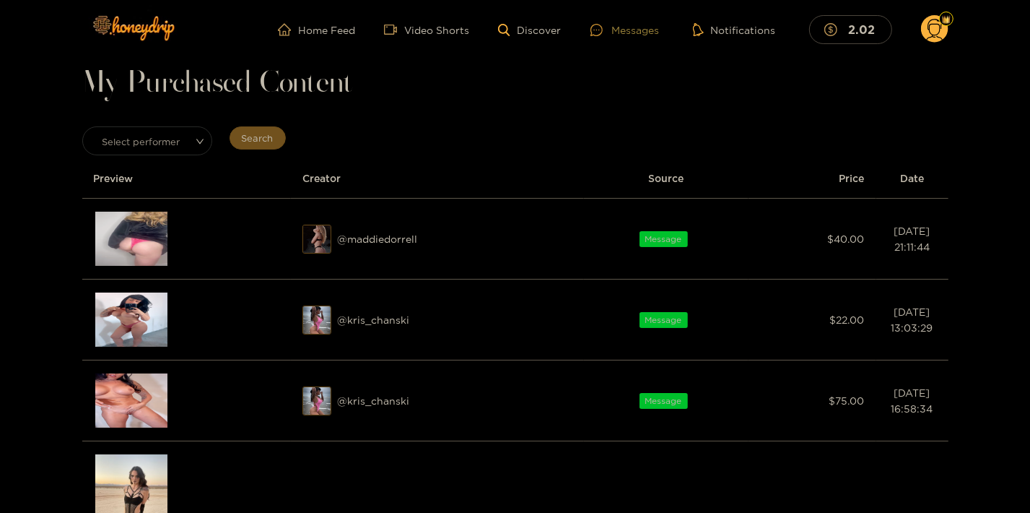
click at [635, 31] on div "Messages" at bounding box center [625, 30] width 69 height 17
